Goal: Task Accomplishment & Management: Use online tool/utility

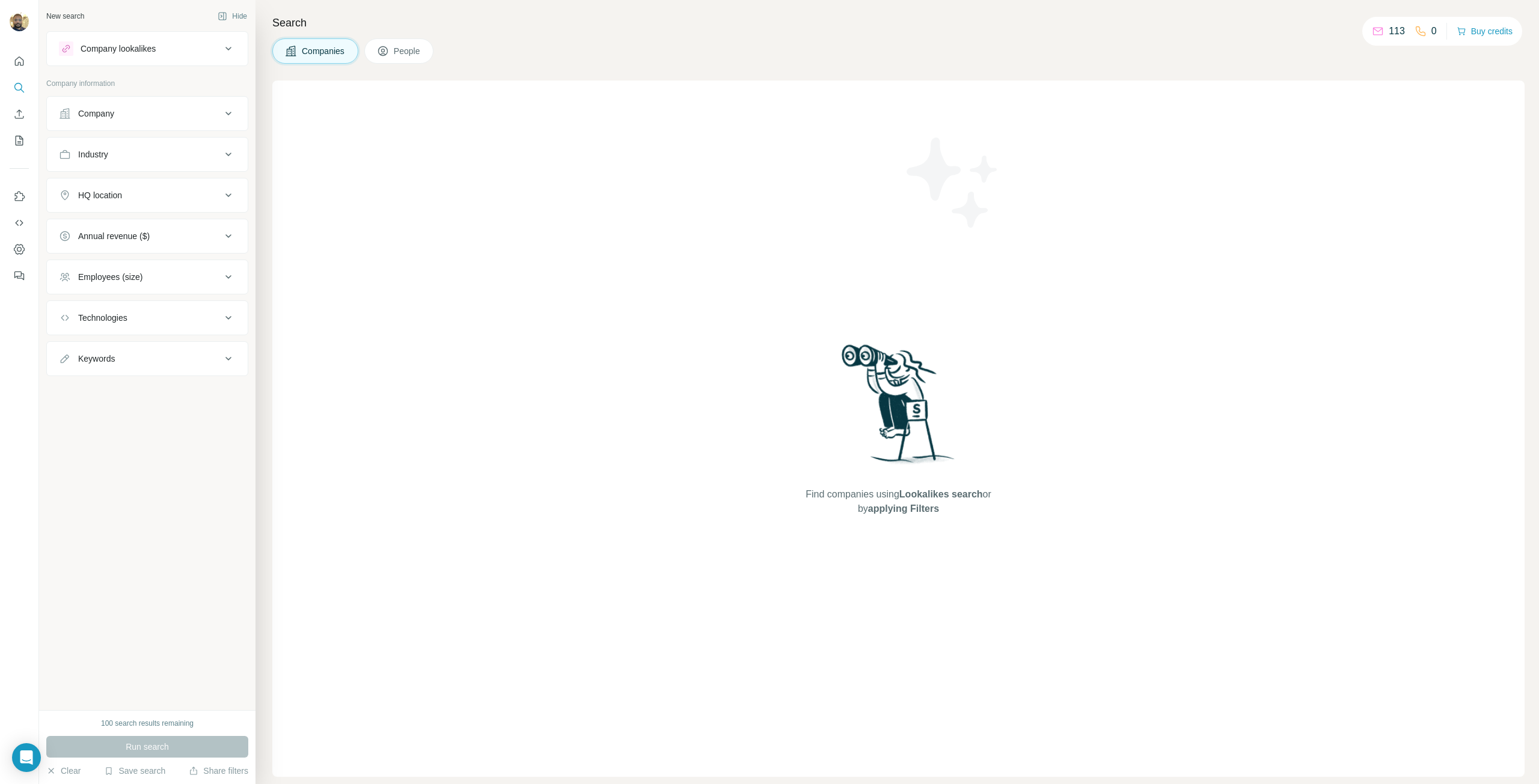
click at [204, 114] on div "Company" at bounding box center [140, 113] width 162 height 12
click at [17, 193] on icon "Use Surfe on LinkedIn" at bounding box center [20, 196] width 11 height 10
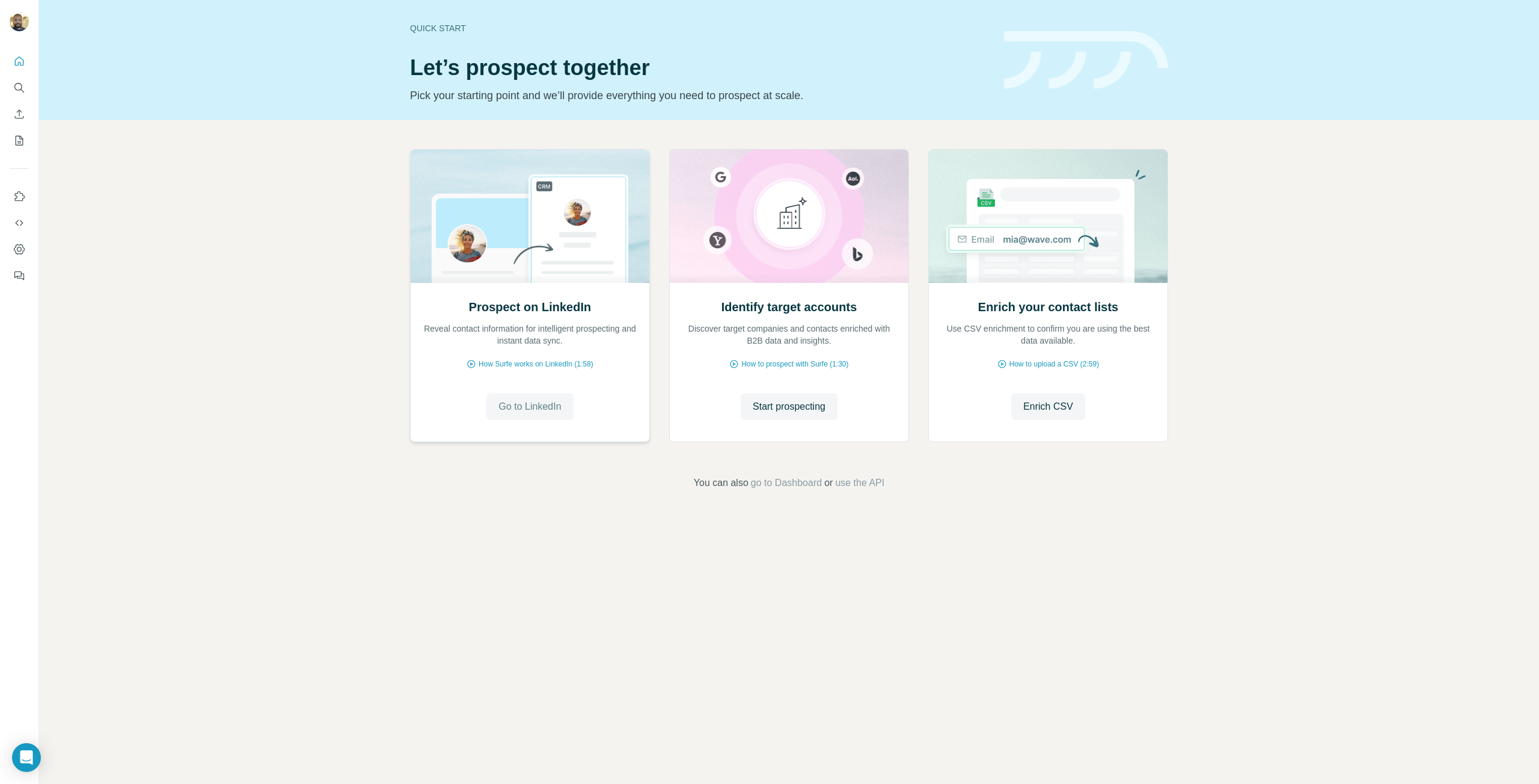
click at [537, 409] on span "Go to LinkedIn" at bounding box center [529, 406] width 63 height 14
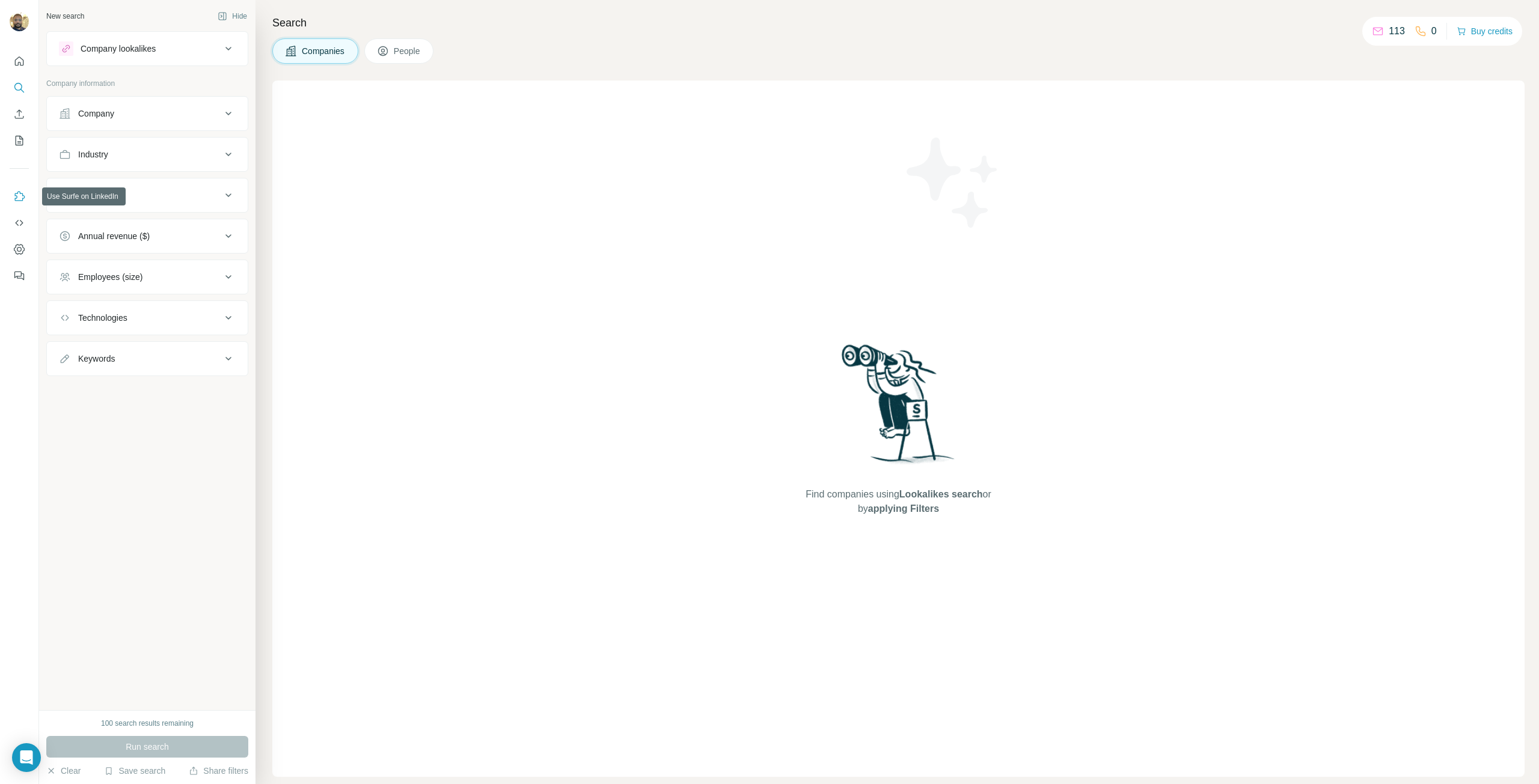
click at [19, 202] on icon "Use Surfe on LinkedIn" at bounding box center [19, 196] width 12 height 12
click at [22, 195] on icon "Use Surfe on LinkedIn" at bounding box center [20, 196] width 11 height 10
